Goal: Feedback & Contribution: Leave review/rating

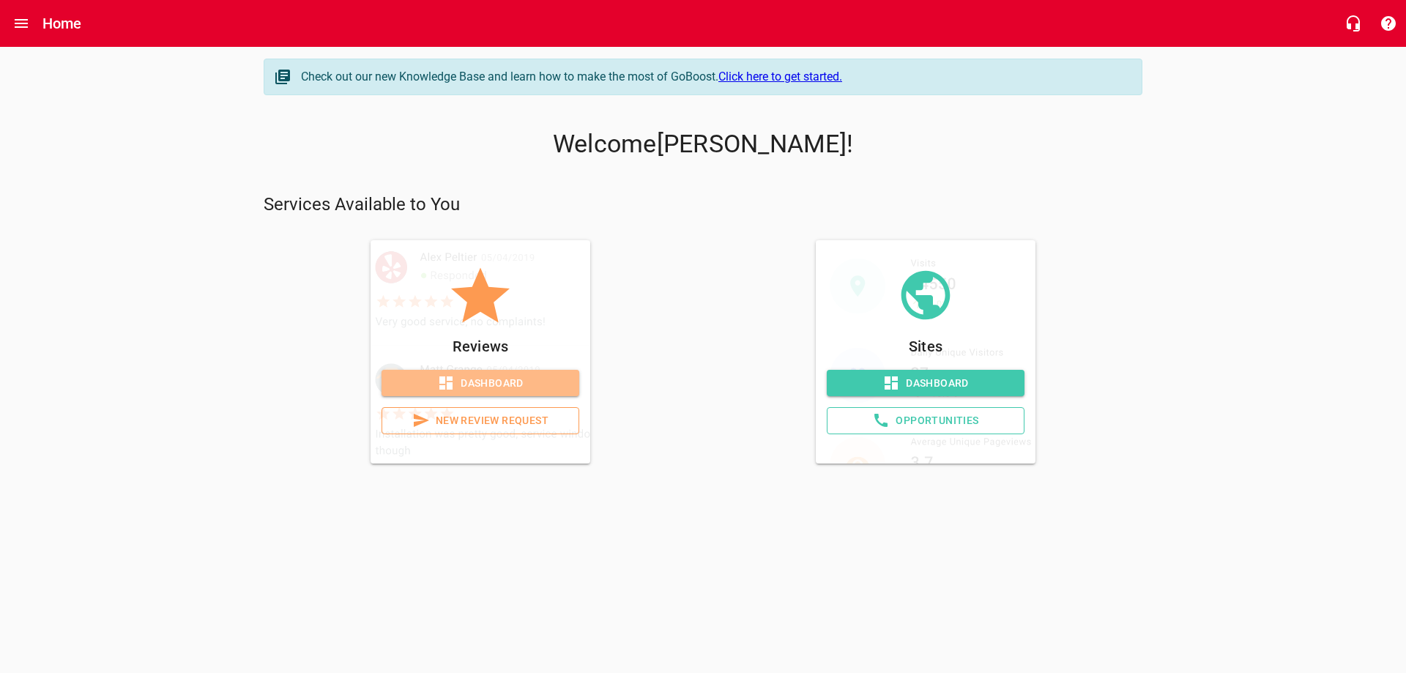
click at [480, 382] on span "Dashboard" at bounding box center [480, 383] width 174 height 18
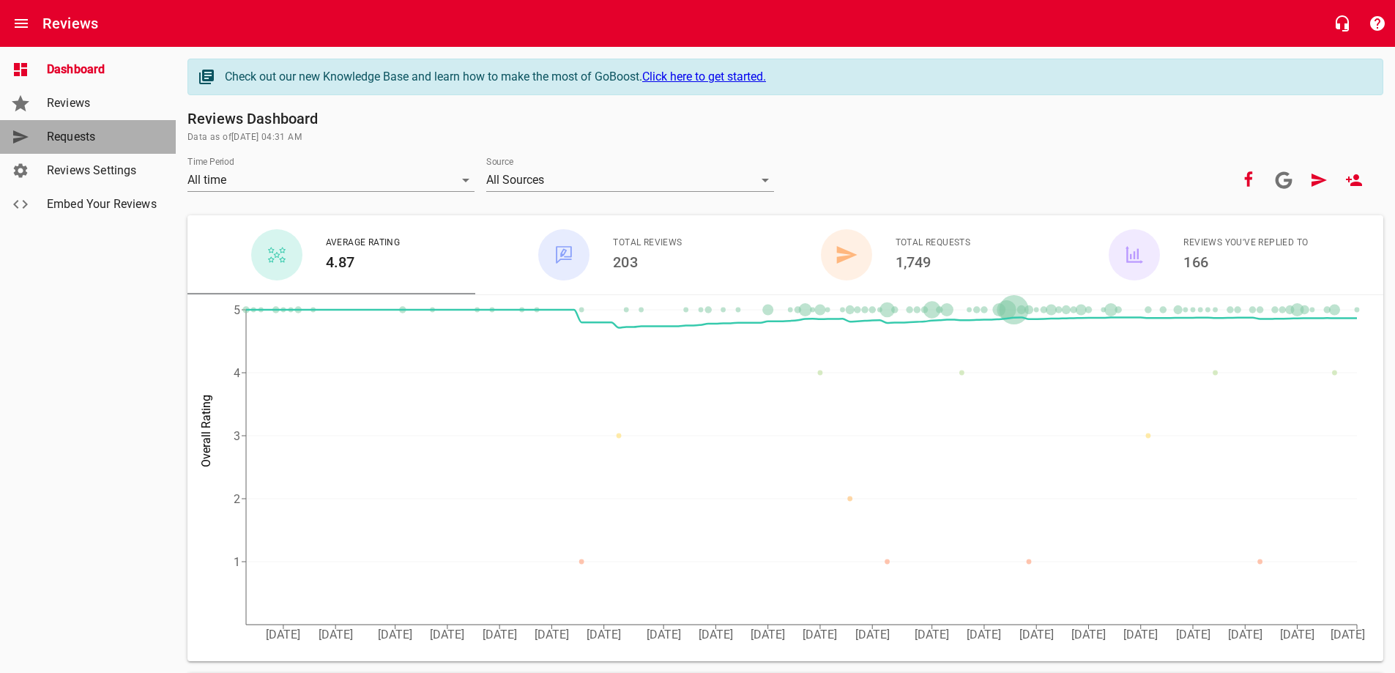
click at [72, 136] on span "Requests" at bounding box center [102, 137] width 111 height 18
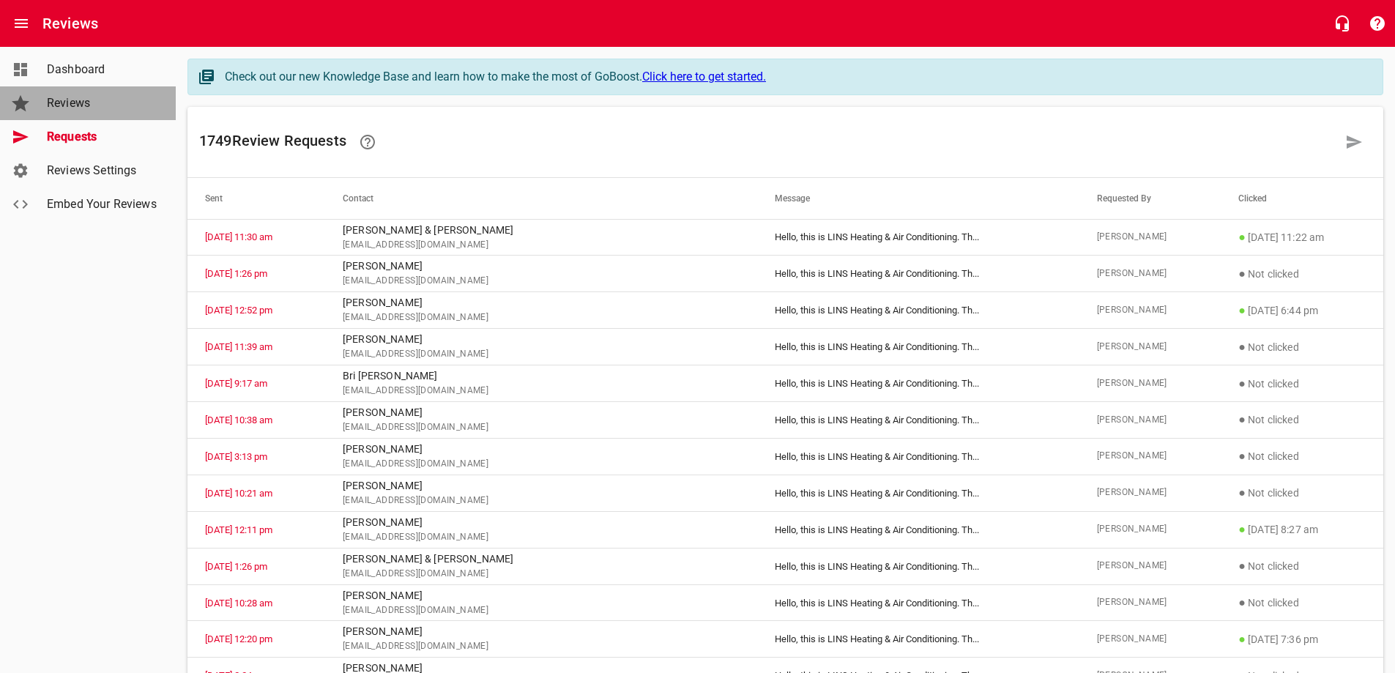
click at [67, 95] on span "Reviews" at bounding box center [102, 103] width 111 height 18
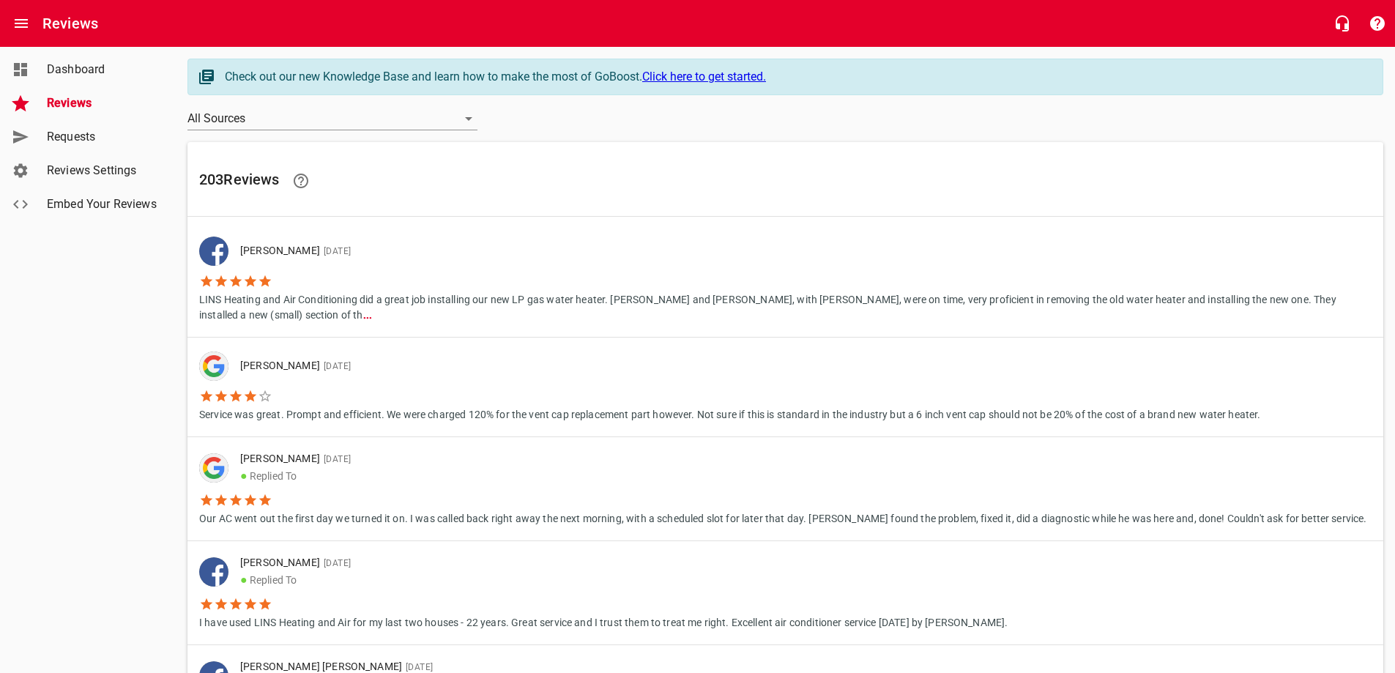
click at [1192, 292] on p "LINS Heating and Air Conditioning did a great job installing our new LP gas wat…" at bounding box center [785, 306] width 1172 height 34
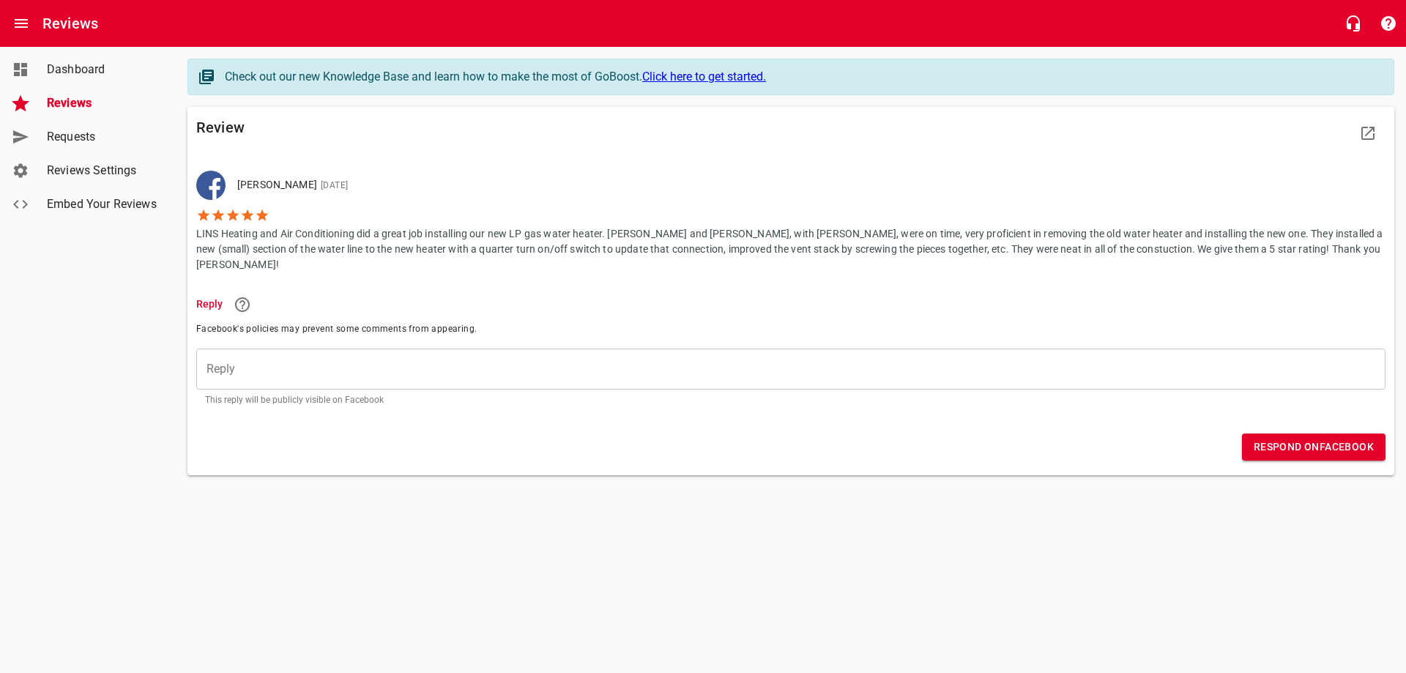
click at [78, 131] on span "Requests" at bounding box center [102, 137] width 111 height 18
